Goal: Submit feedback/report problem

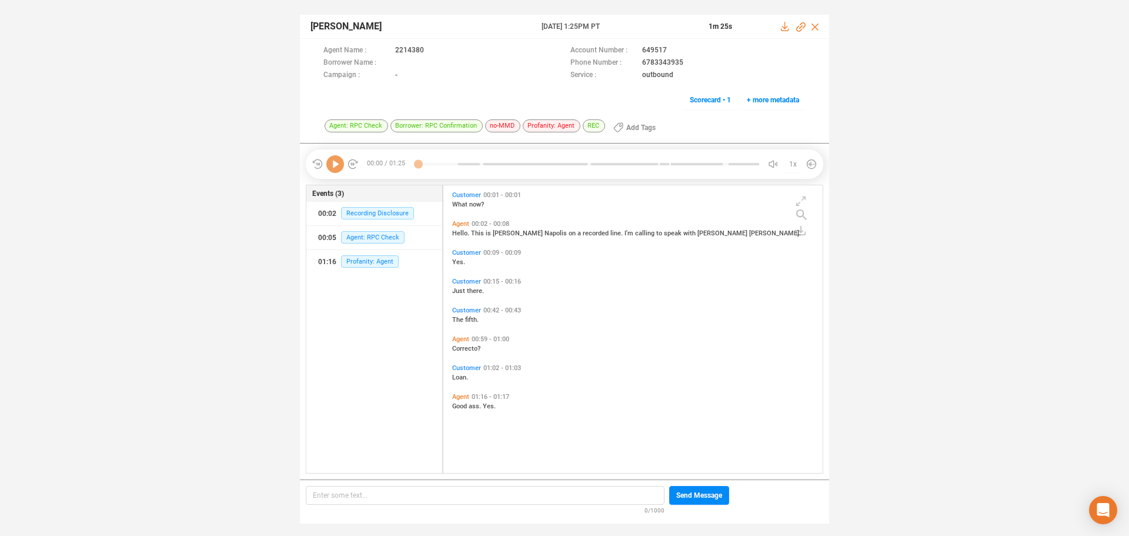
scroll to position [285, 373]
click at [330, 169] on icon at bounding box center [335, 164] width 18 height 18
click at [367, 262] on span "Profanity: Agent" at bounding box center [370, 261] width 58 height 12
click at [544, 86] on icon at bounding box center [546, 88] width 9 height 9
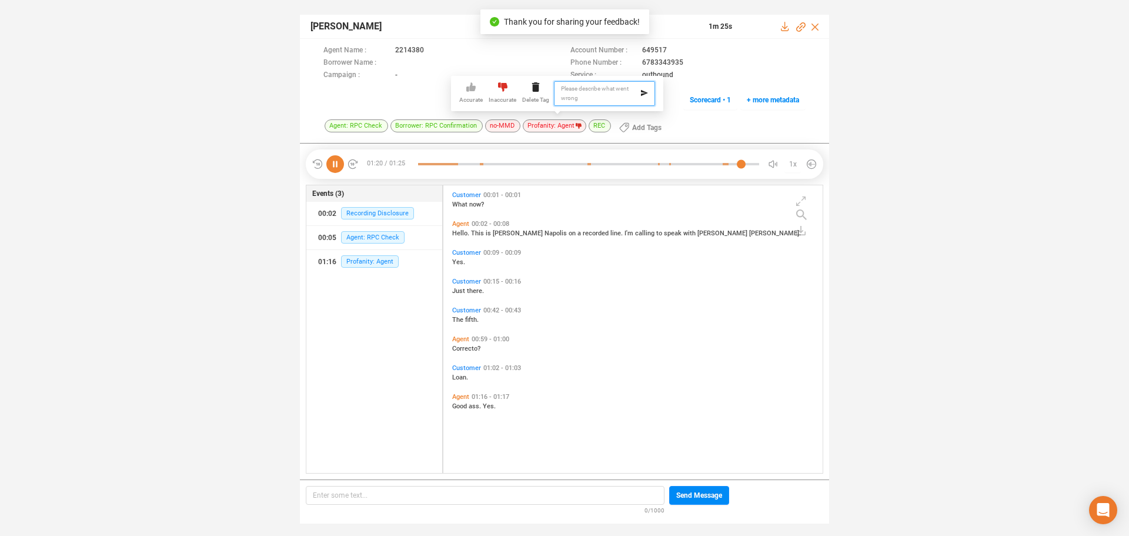
click at [565, 95] on textarea at bounding box center [604, 93] width 101 height 25
type textarea "s"
type textarea "sp"
type textarea "spa"
type textarea "span"
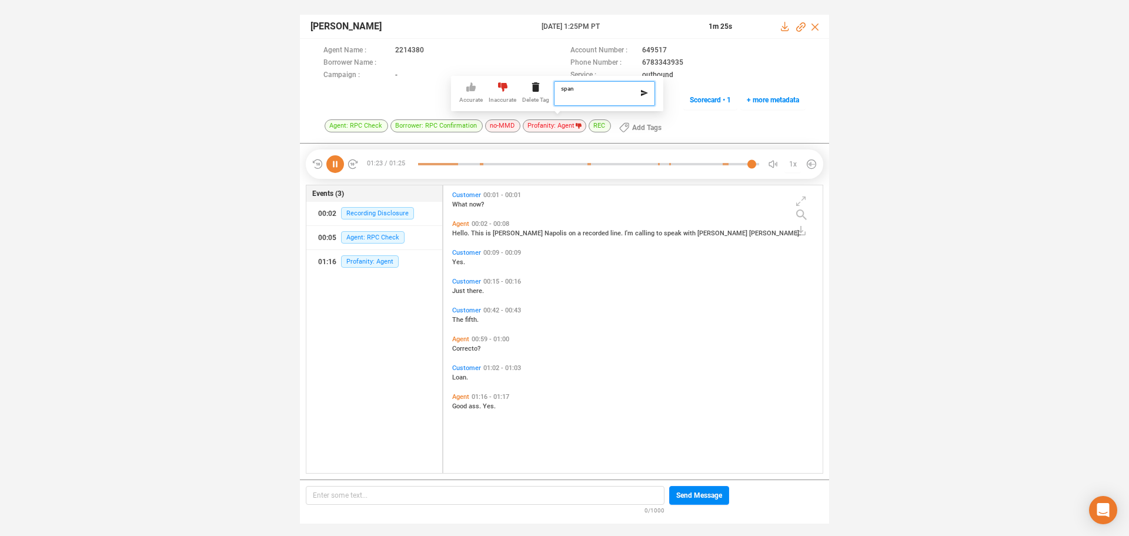
type textarea "spani"
type textarea "spanis"
type textarea "spanish"
type textarea "spanish g"
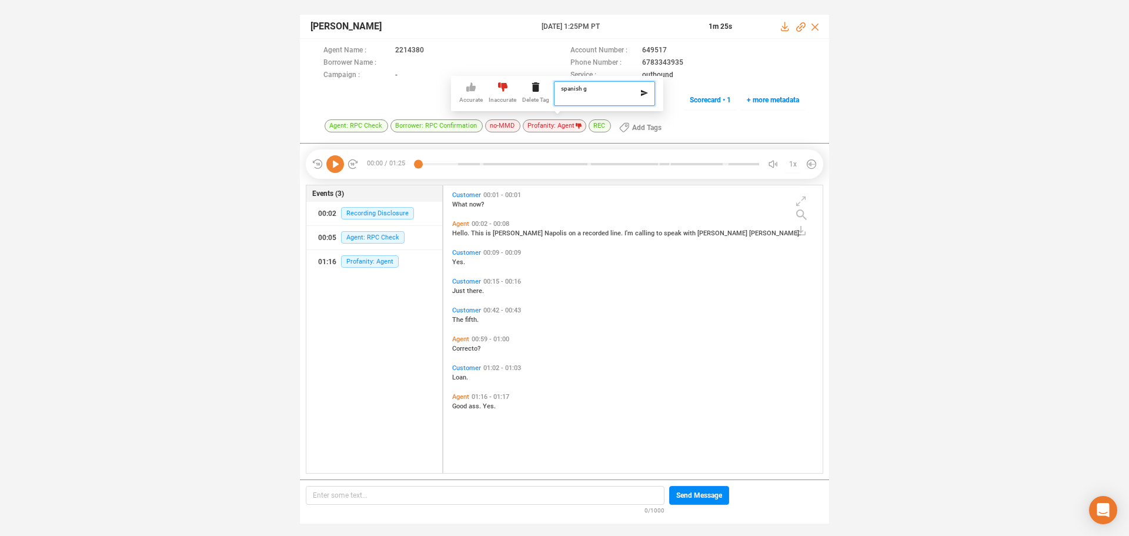
type textarea "spanish gr"
type textarea "spanish gra"
type textarea "spanish grac"
type textarea "spanish [PERSON_NAME]"
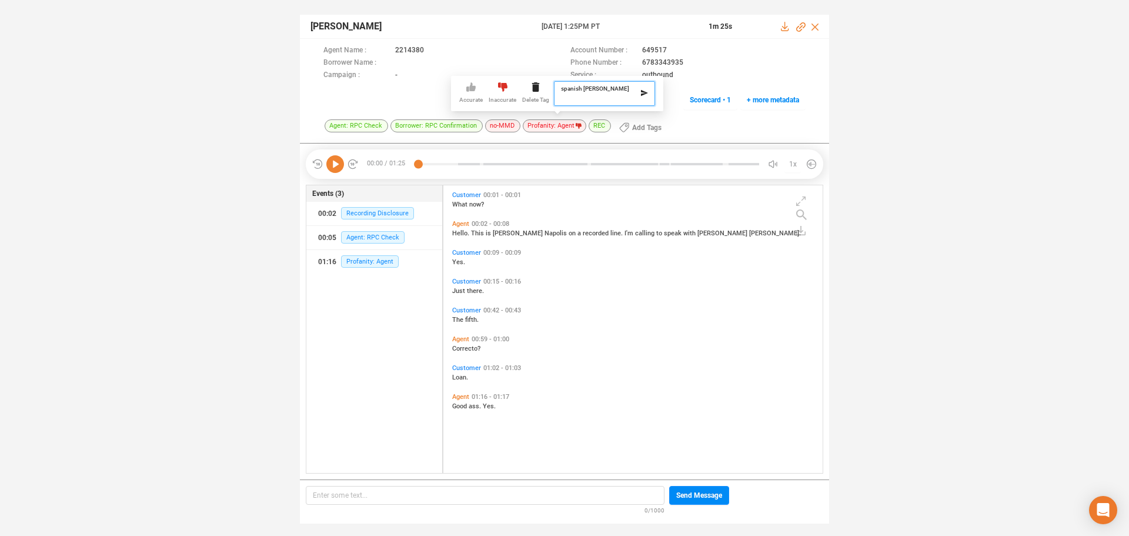
type textarea "spanish gracias"
click at [592, 97] on textarea at bounding box center [604, 93] width 101 height 25
type textarea "s"
type textarea "sp"
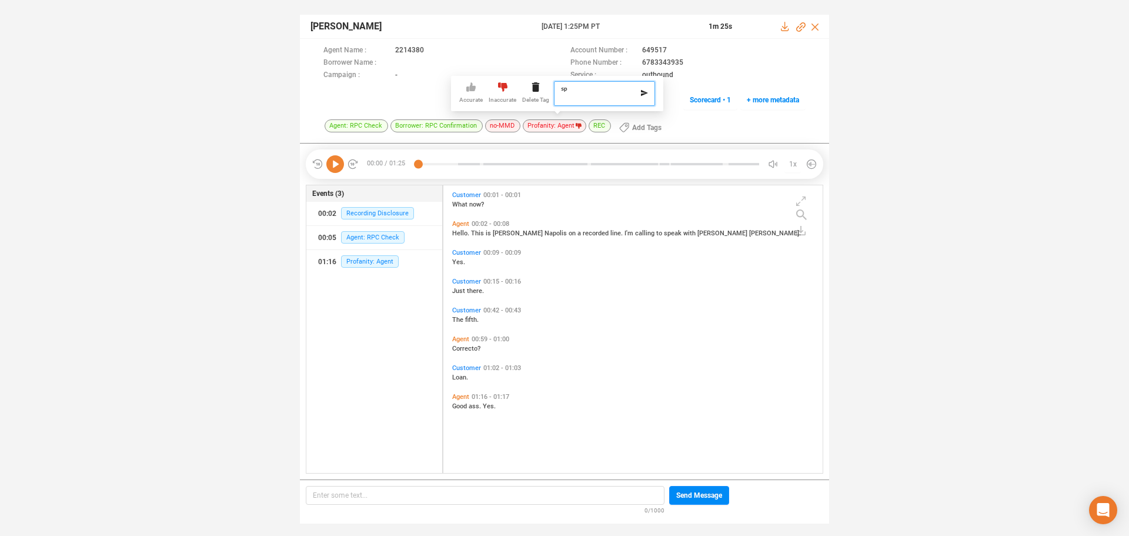
type textarea "spa"
type textarea "span"
type textarea "spani"
type textarea "spanis"
type textarea "spanish"
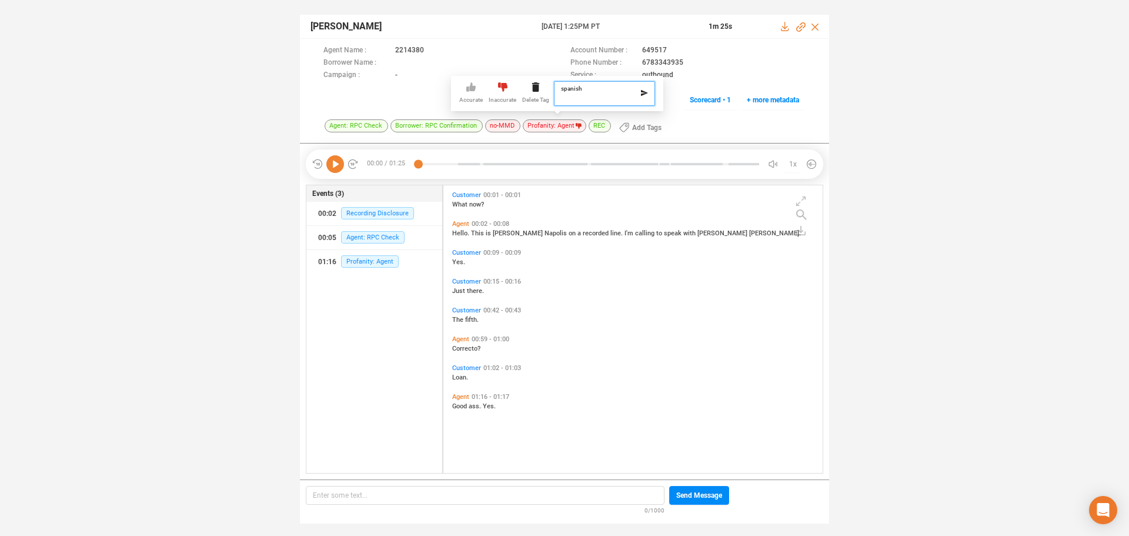
type textarea "spanish-"
type textarea "spanish-g"
type textarea "spanish-gr"
type textarea "spanish-gra"
type textarea "spanish-grac"
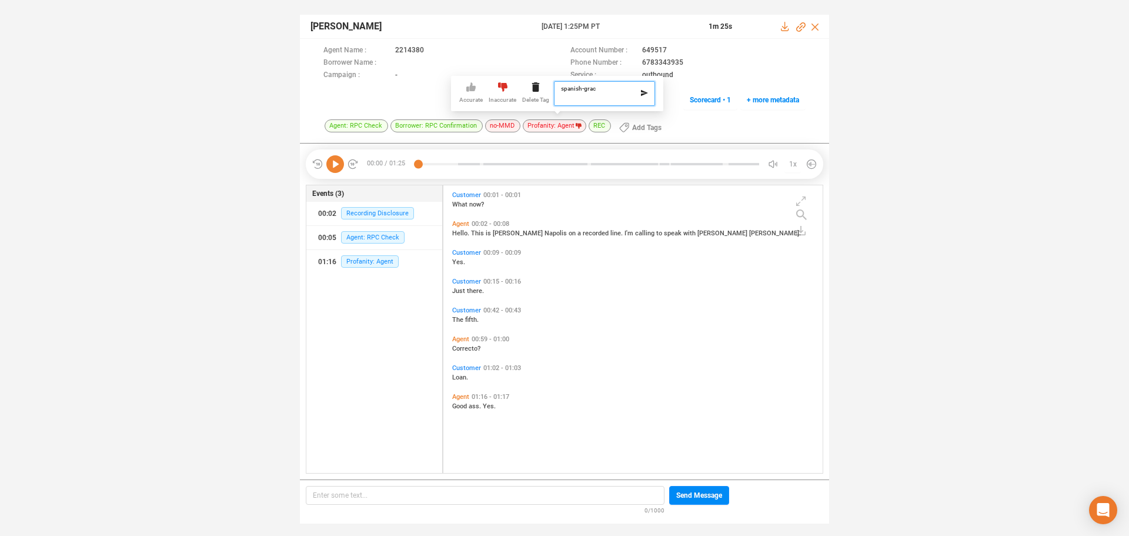
type textarea "spanish-[PERSON_NAME]"
type textarea "spanish-gracias"
click at [641, 91] on icon at bounding box center [644, 93] width 7 height 6
